Goal: Transaction & Acquisition: Purchase product/service

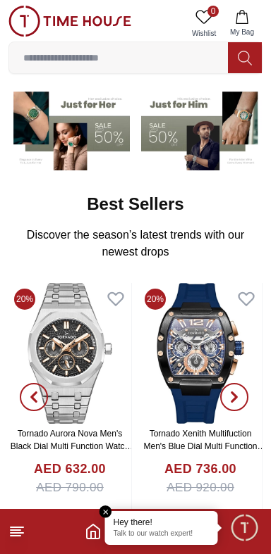
scroll to position [108, 0]
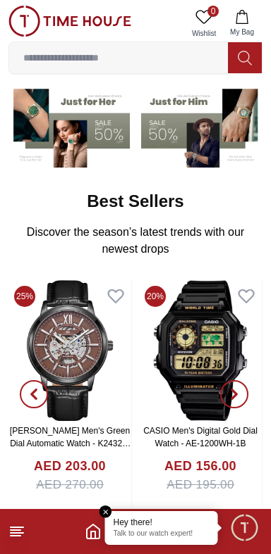
click at [207, 367] on img at bounding box center [200, 350] width 123 height 141
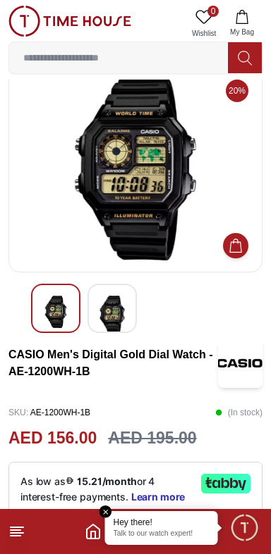
scroll to position [29, 0]
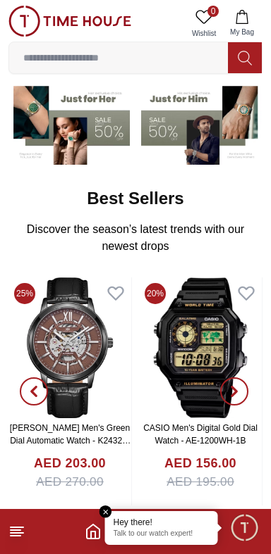
scroll to position [116, 0]
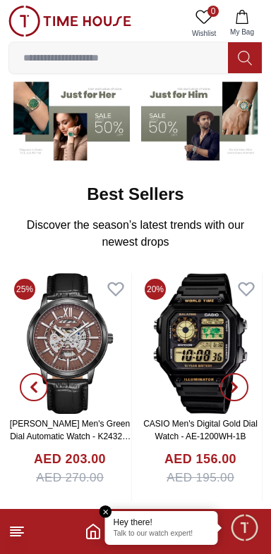
click at [13, 538] on icon at bounding box center [16, 531] width 17 height 17
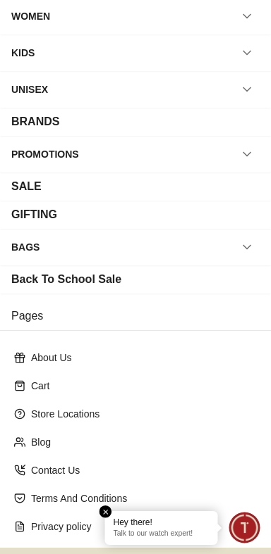
scroll to position [167, 0]
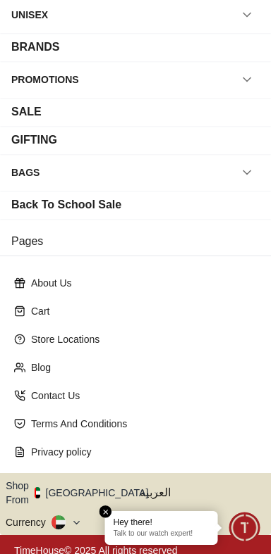
click at [75, 486] on button "Shop From [GEOGRAPHIC_DATA]" at bounding box center [82, 493] width 153 height 28
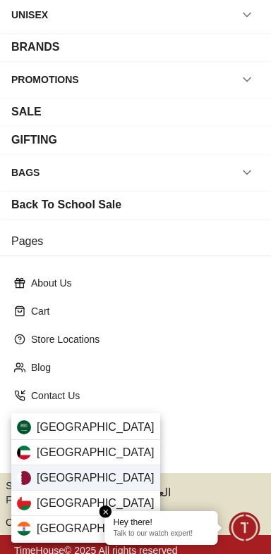
click at [30, 485] on div "[GEOGRAPHIC_DATA]" at bounding box center [85, 478] width 149 height 25
